Goal: Information Seeking & Learning: Learn about a topic

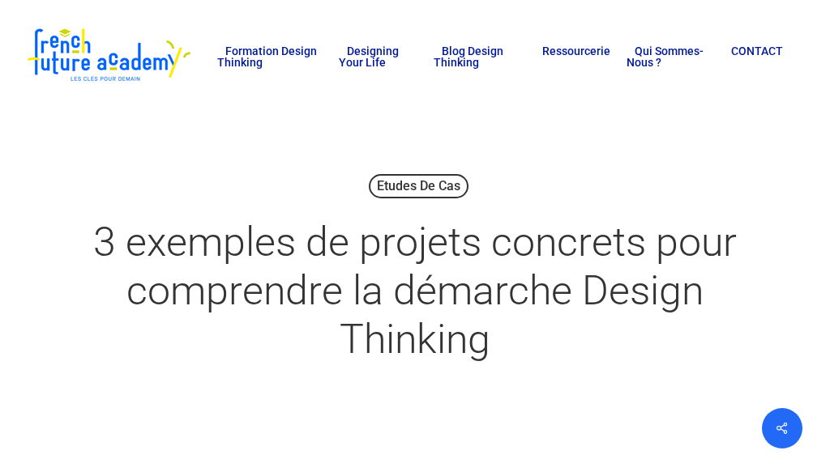
click at [119, 248] on h1 "3 exemples de projets concrets pour comprendre la démarche Design Thinking" at bounding box center [415, 291] width 684 height 178
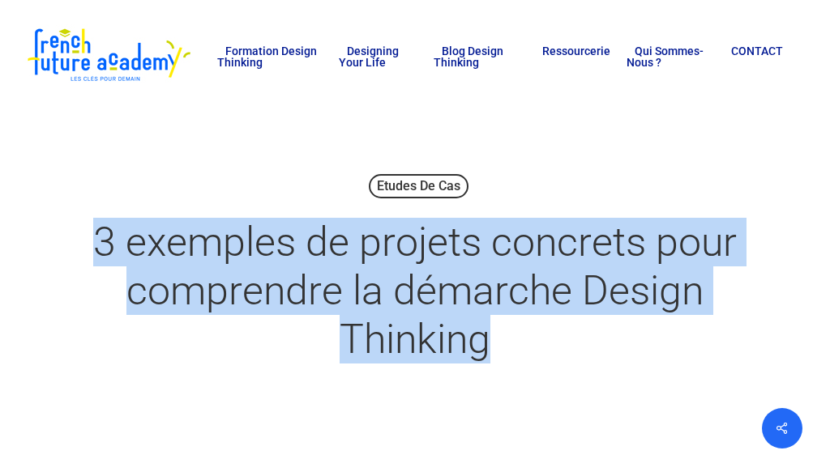
copy h1 "3 exemples de projets concrets pour comprendre la démarche Design Thinking"
